Goal: Information Seeking & Learning: Learn about a topic

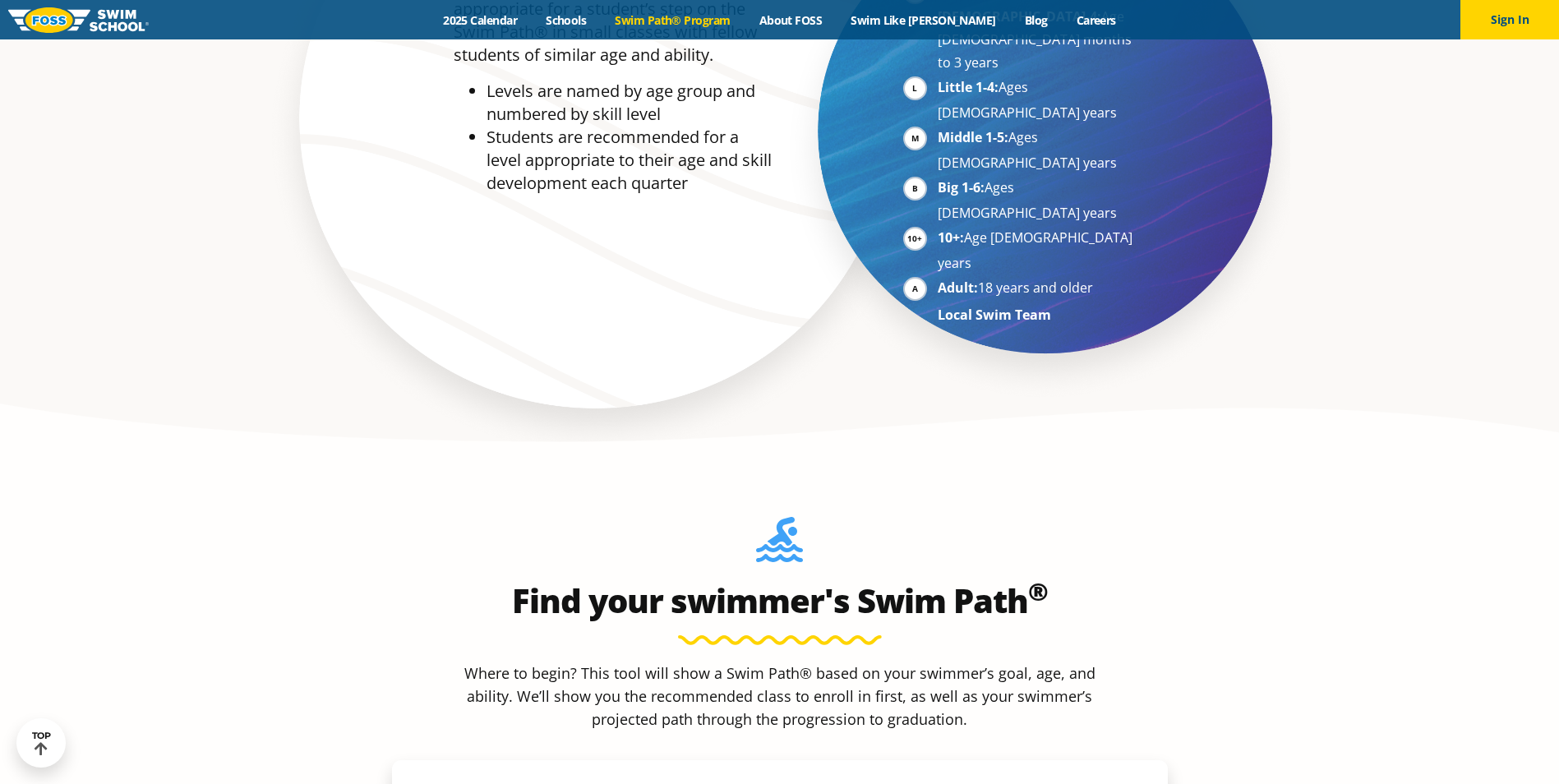
scroll to position [1396, 0]
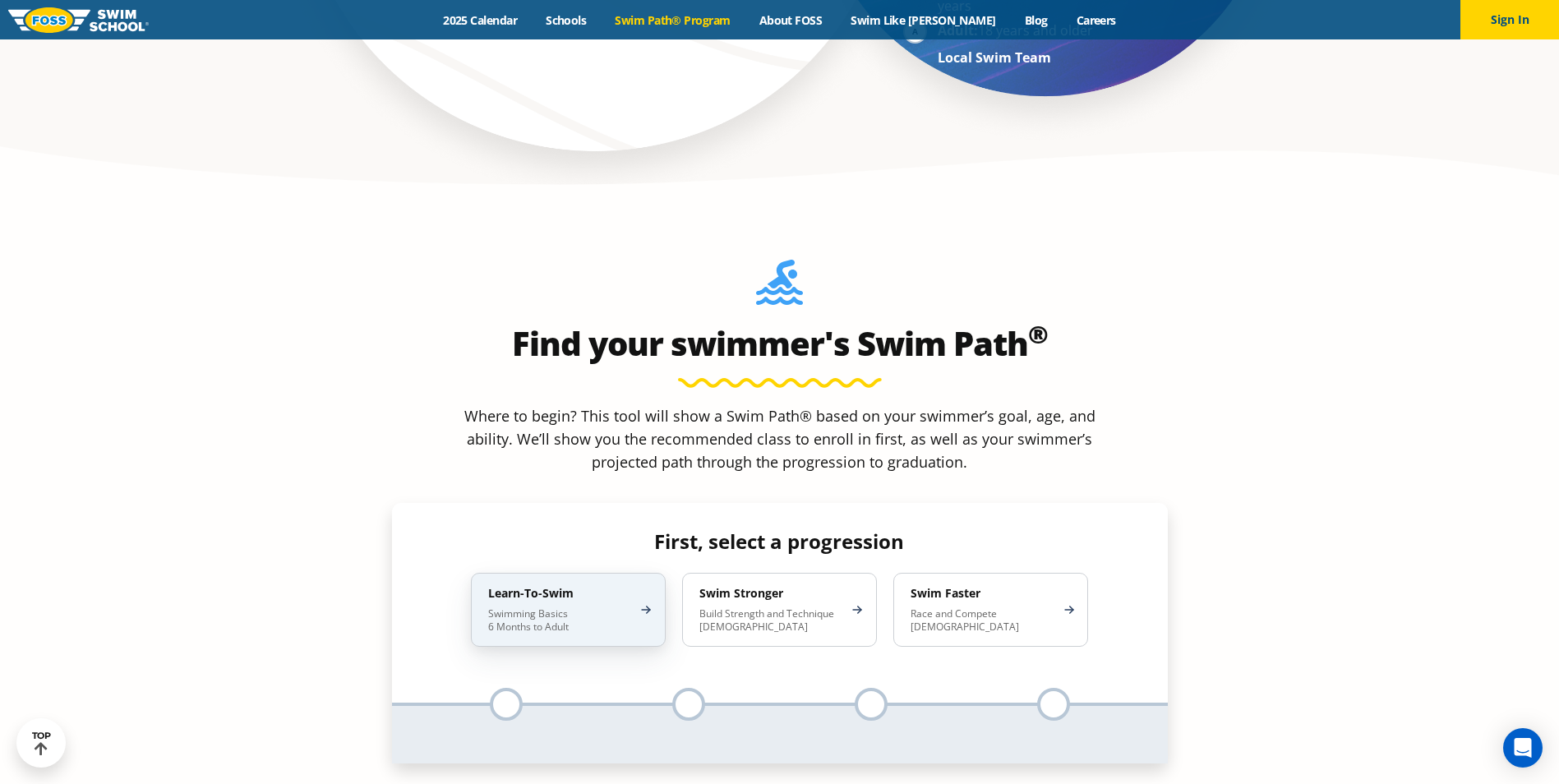
click at [544, 607] on p "Swimming Basics 6 Months to Adult" at bounding box center [559, 620] width 144 height 26
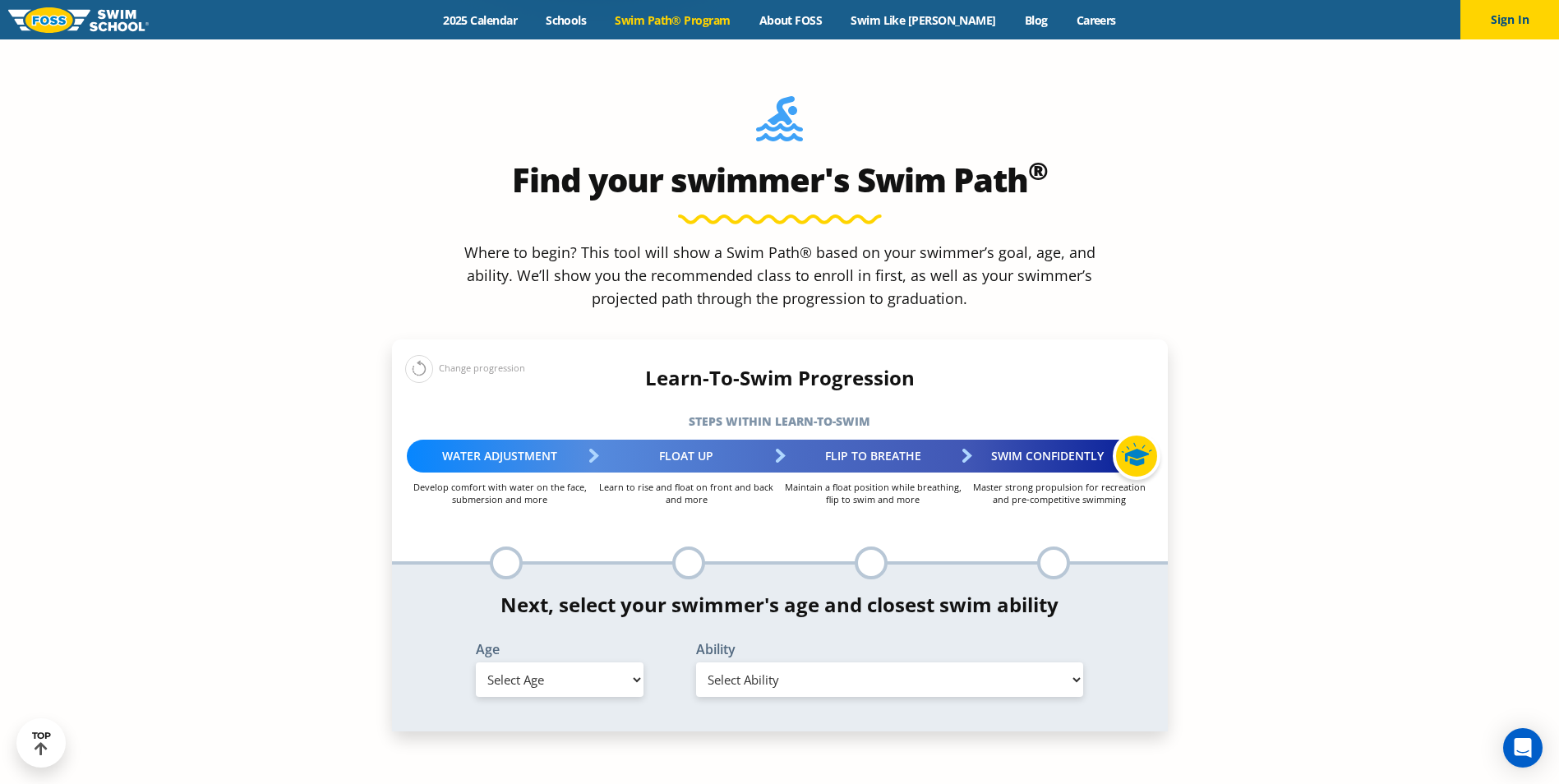
scroll to position [1560, 0]
click at [746, 661] on select "Select Ability" at bounding box center [891, 679] width 388 height 35
click at [604, 661] on select "Select Age [DEMOGRAPHIC_DATA] months - 1 year 1 year 2 years 3 years 4 years 5 …" at bounding box center [560, 679] width 168 height 35
select select "4-years"
click at [476, 661] on select "Select Age [DEMOGRAPHIC_DATA] months - 1 year 1 year 2 years 3 years 4 years 5 …" at bounding box center [560, 679] width 168 height 35
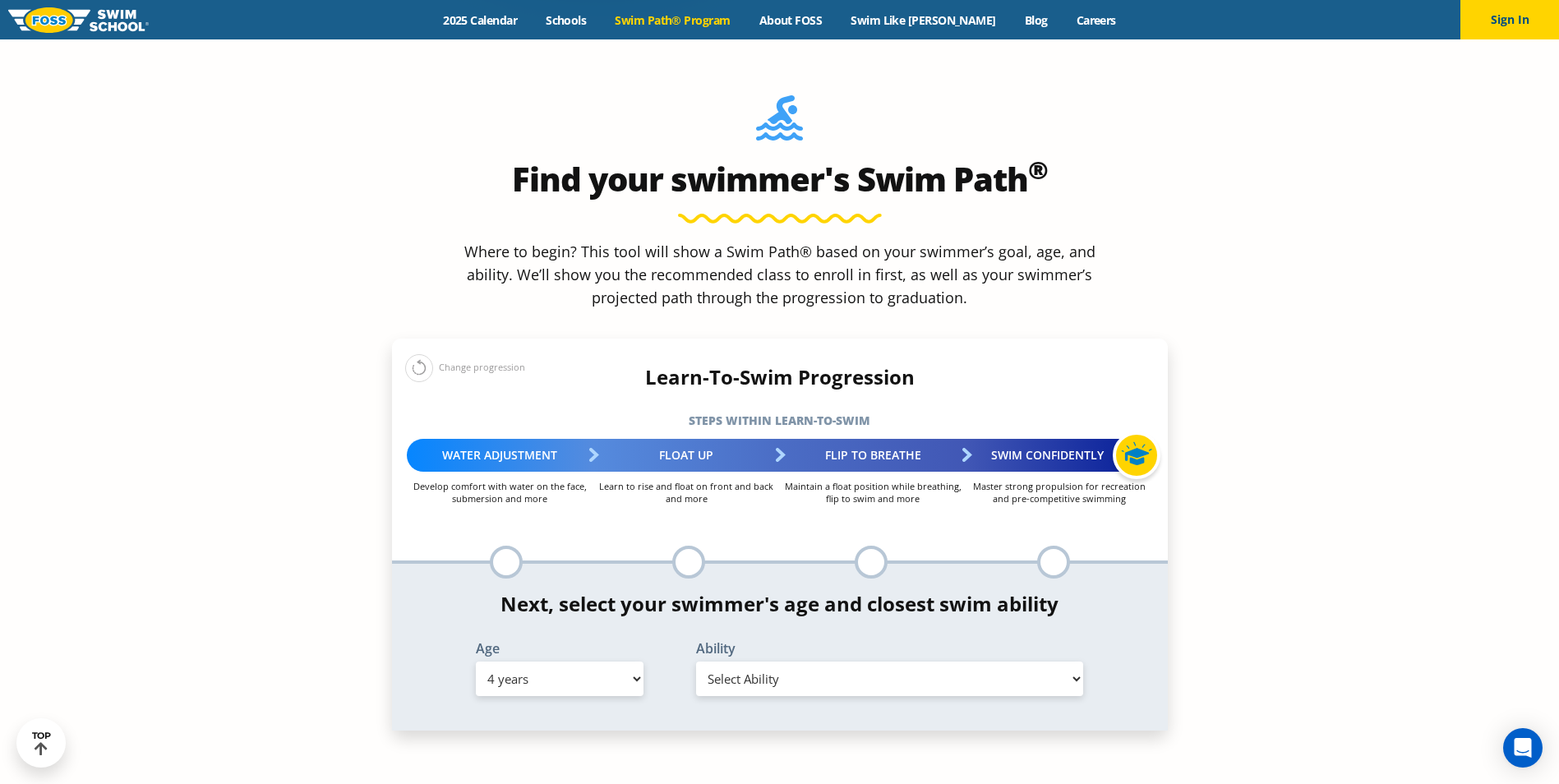
click at [739, 661] on select "Select Ability First in-water experience When in the water, reliant on a life j…" at bounding box center [891, 679] width 388 height 35
click at [696, 661] on select "Select Ability First in-water experience When in the water, reliant on a life j…" at bounding box center [891, 679] width 388 height 35
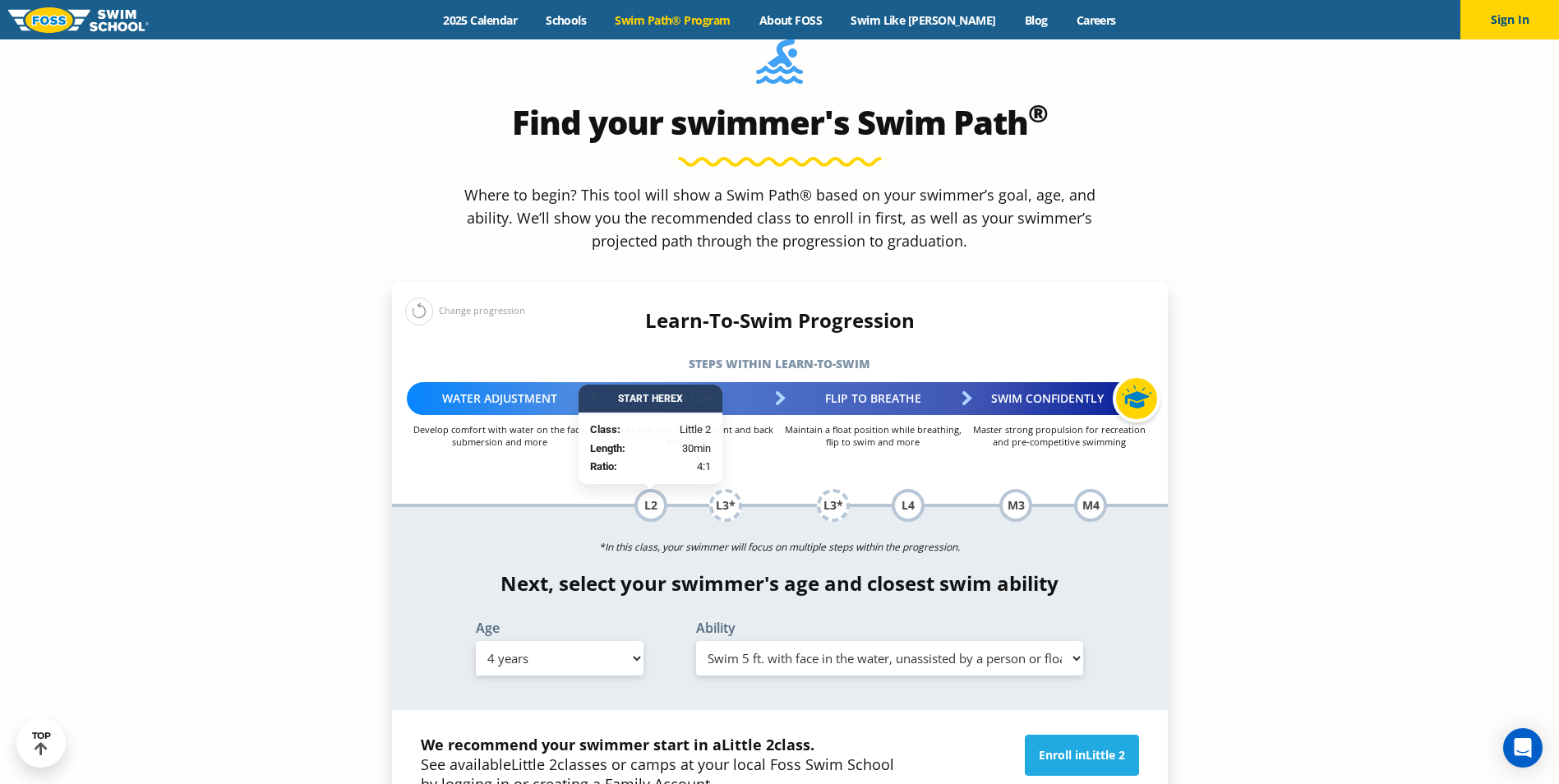
scroll to position [1642, 0]
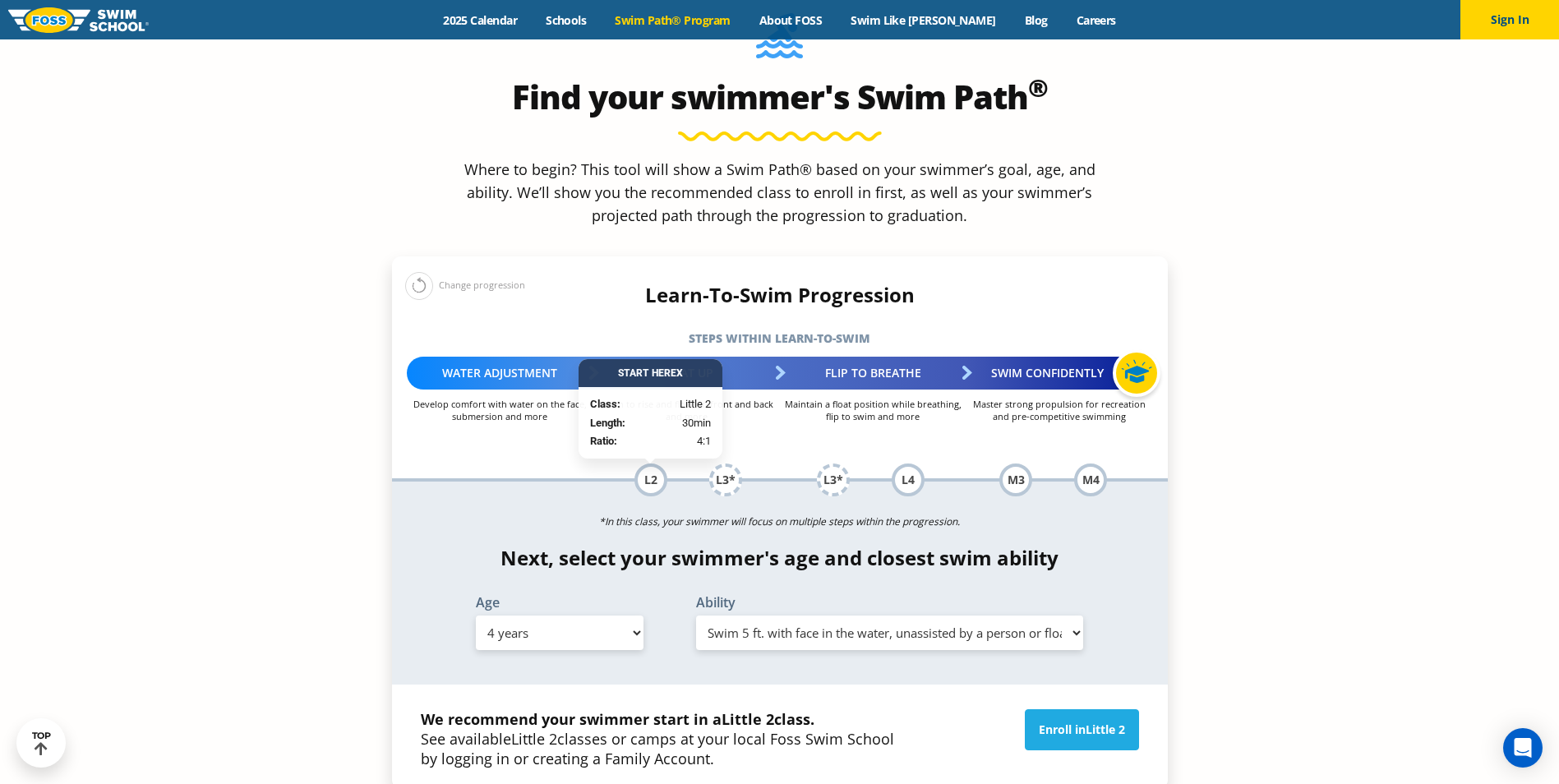
click at [804, 615] on select "Select Ability First in-water experience When in the water, reliant on a life j…" at bounding box center [891, 632] width 388 height 35
click at [696, 615] on select "Select Ability First in-water experience When in the water, reliant on a life j…" at bounding box center [891, 632] width 388 height 35
click at [821, 615] on select "Select Ability First in-water experience When in the water, reliant on a life j…" at bounding box center [891, 632] width 388 height 35
click at [696, 615] on select "Select Ability First in-water experience When in the water, reliant on a life j…" at bounding box center [891, 632] width 388 height 35
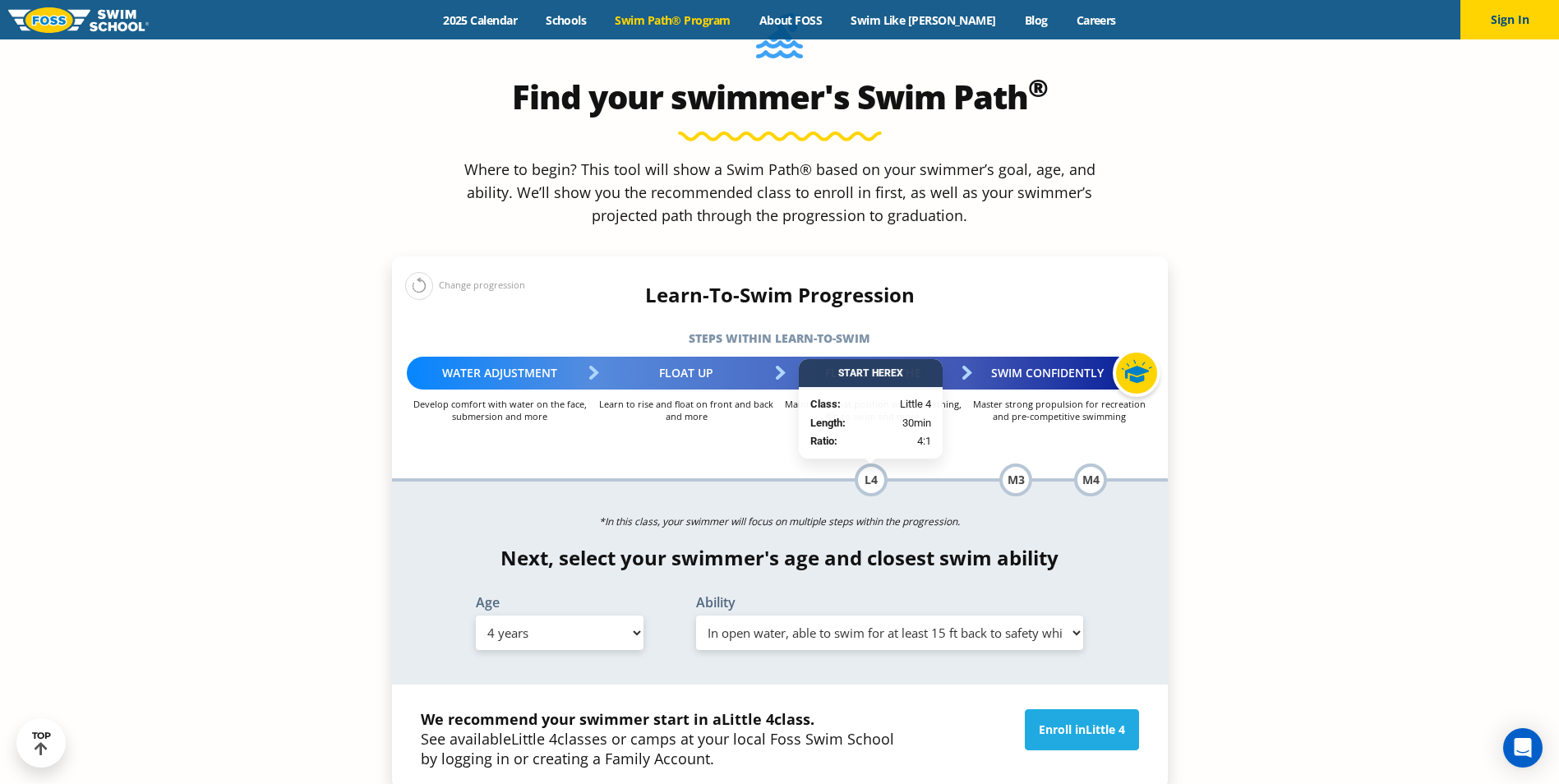
click at [828, 615] on select "Select Ability First in-water experience When in the water, reliant on a life j…" at bounding box center [891, 632] width 388 height 35
select select "4-years-unsureor-my-swimmer-does-not-fit-within-any-of-these"
click at [696, 615] on select "Select Ability First in-water experience When in the water, reliant on a life j…" at bounding box center [891, 632] width 388 height 35
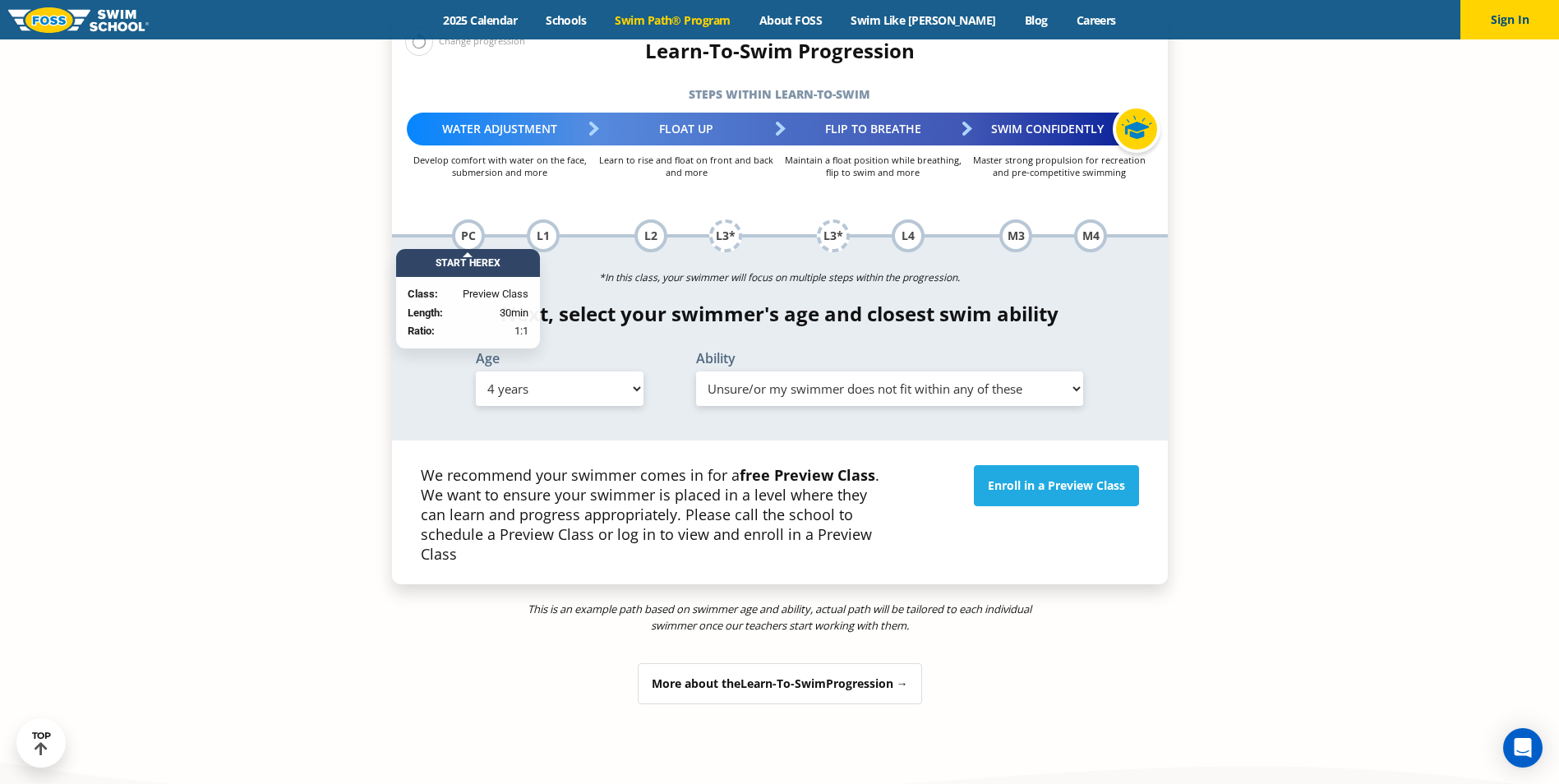
scroll to position [1890, 0]
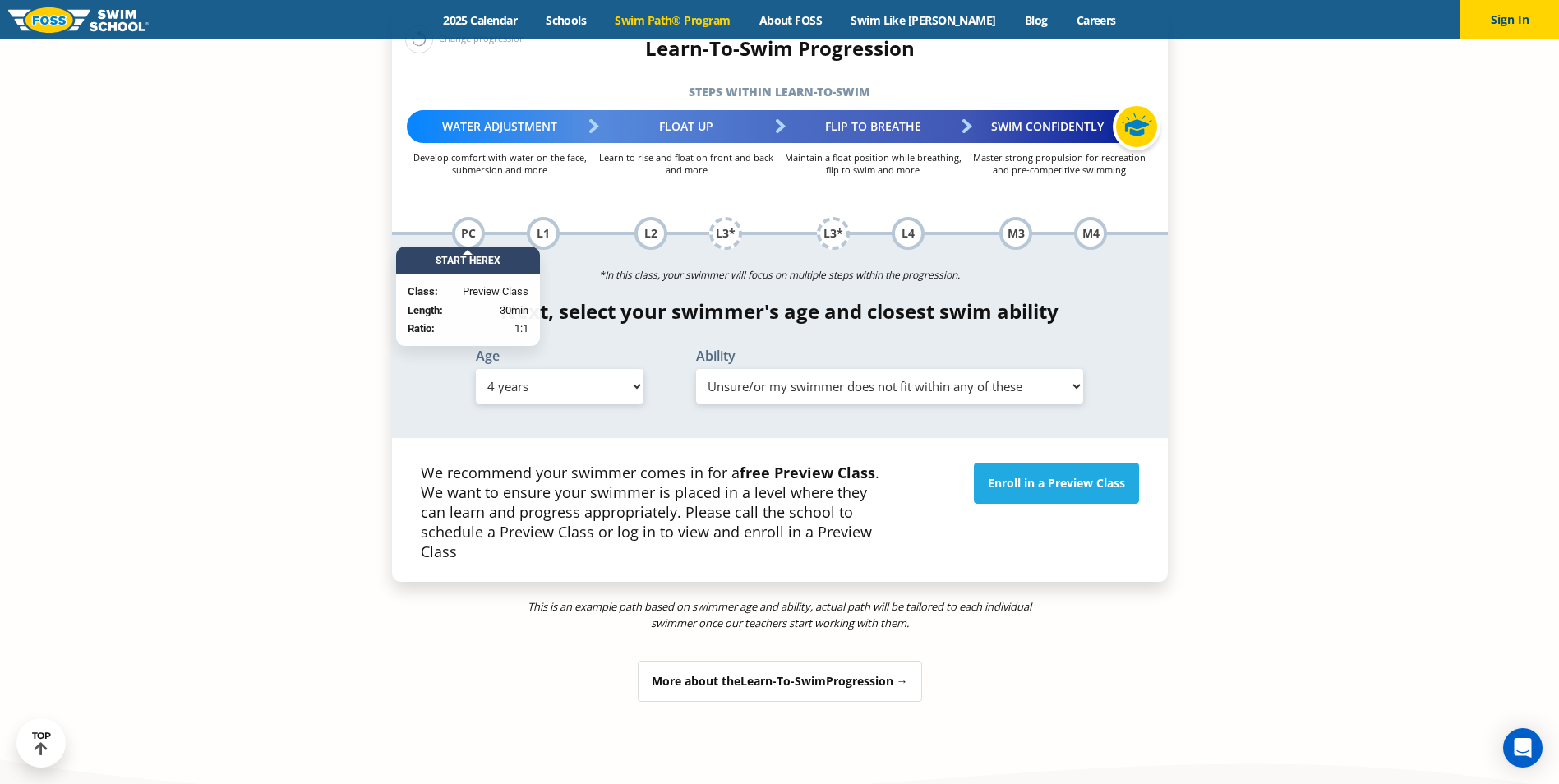
click at [766, 673] on span "Learn-To-Swim" at bounding box center [783, 681] width 85 height 15
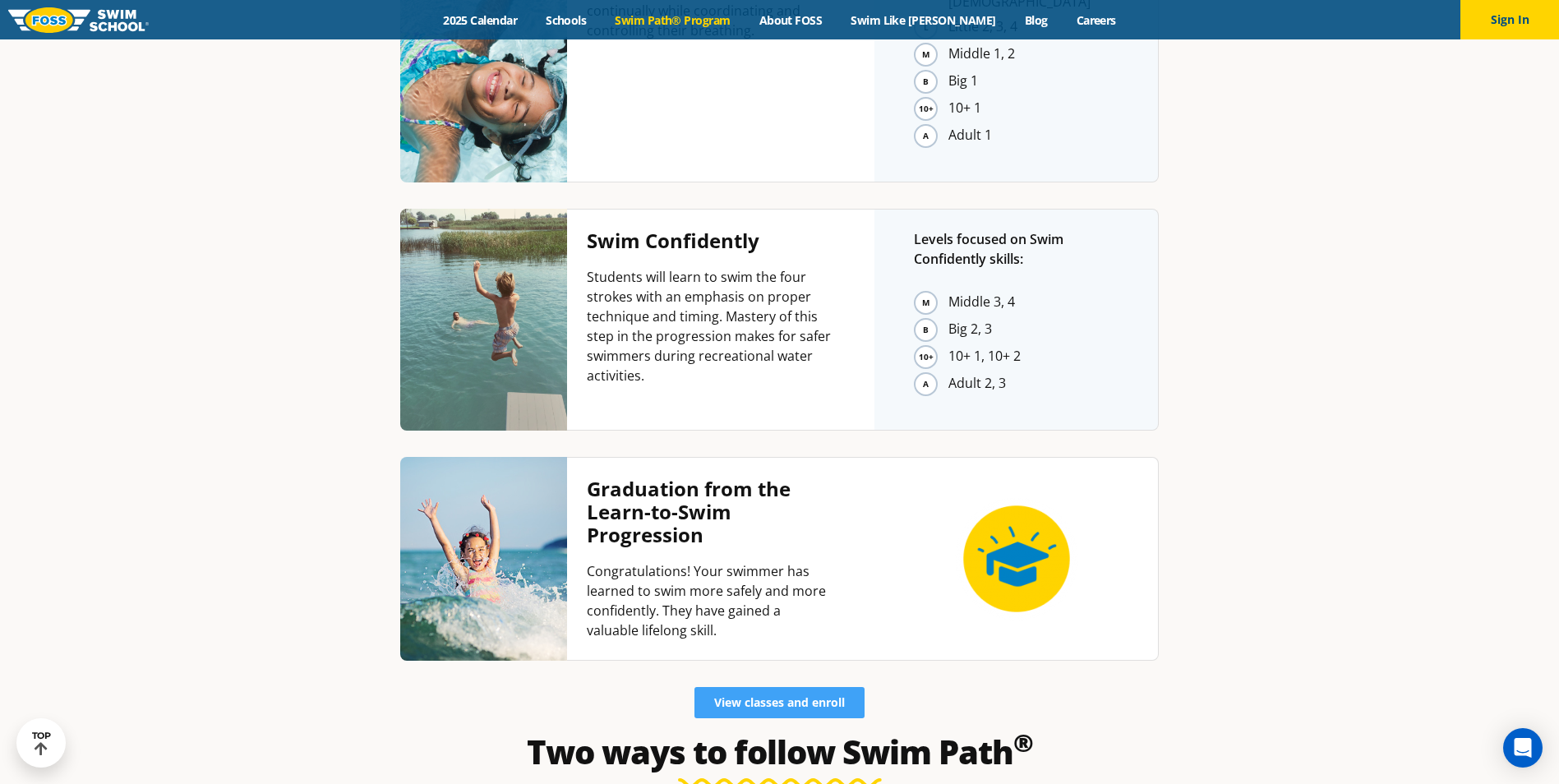
scroll to position [4557, 0]
